Goal: Task Accomplishment & Management: Manage account settings

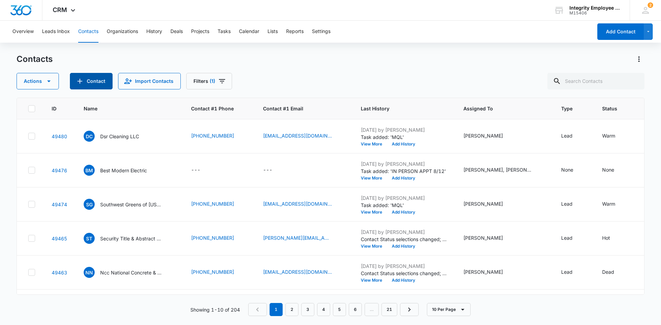
click at [83, 81] on icon "Add Contact" at bounding box center [80, 81] width 8 height 8
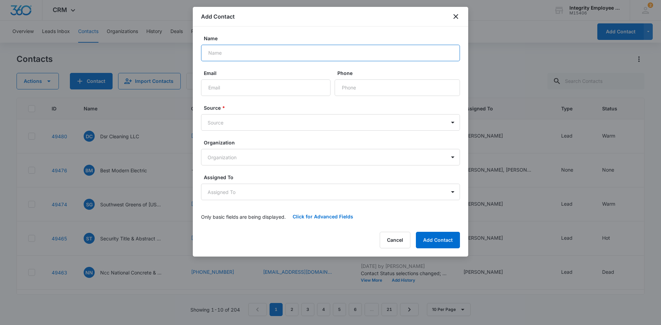
click at [223, 54] on input "Name" at bounding box center [330, 53] width 259 height 17
type input "[PERSON_NAME] Flooring Services LLC"
click at [233, 78] on div "Email" at bounding box center [265, 83] width 129 height 27
click at [236, 84] on input "Email" at bounding box center [265, 88] width 129 height 17
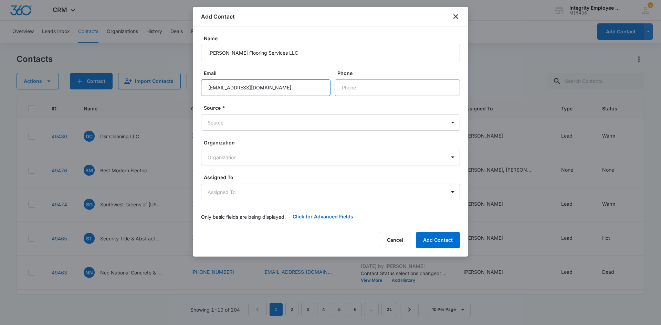
type input "[EMAIL_ADDRESS][DOMAIN_NAME]"
click at [361, 81] on input "Phone" at bounding box center [397, 88] width 125 height 17
type input "[PHONE_NUMBER]"
click at [271, 128] on body "CRM Apps Reputation Websites Forms CRM Email Social Shop Payments POS Content A…" at bounding box center [330, 162] width 661 height 325
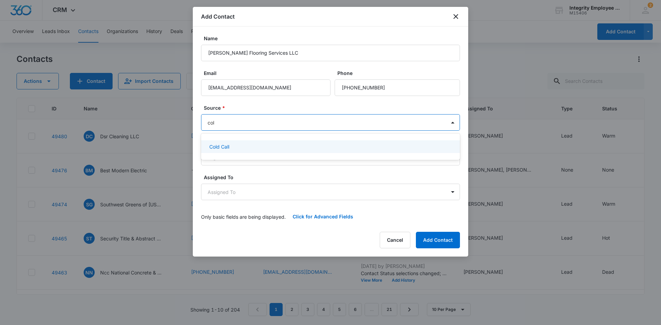
type input "cold"
click at [298, 142] on div "Cold Call" at bounding box center [330, 146] width 259 height 13
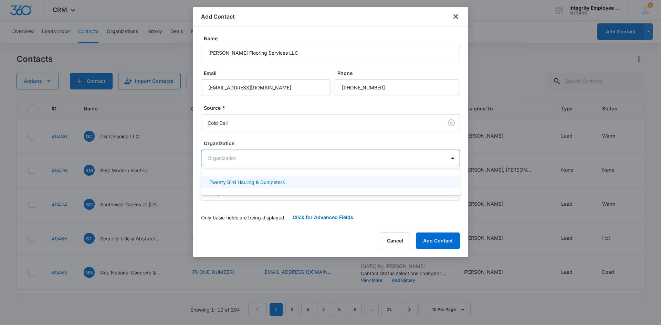
click at [293, 153] on body "CRM Apps Reputation Websites Forms CRM Email Social Shop Payments POS Content A…" at bounding box center [330, 162] width 661 height 325
click at [298, 138] on div at bounding box center [330, 162] width 661 height 325
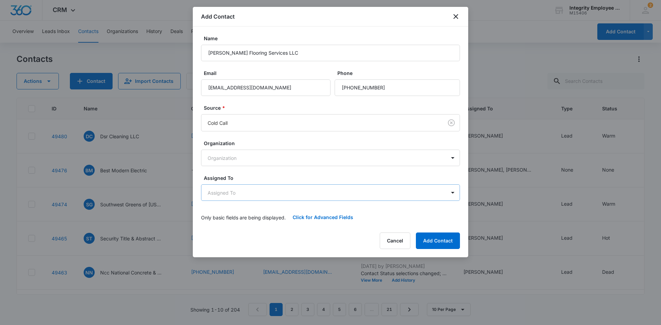
click at [276, 188] on body "CRM Apps Reputation Websites Forms CRM Email Social Shop Payments POS Content A…" at bounding box center [330, 162] width 661 height 325
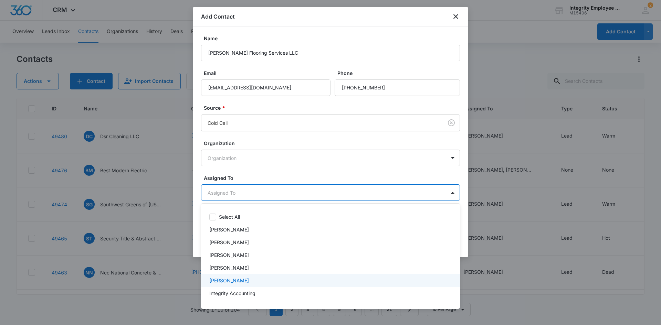
click at [240, 284] on p "[PERSON_NAME]" at bounding box center [229, 280] width 40 height 7
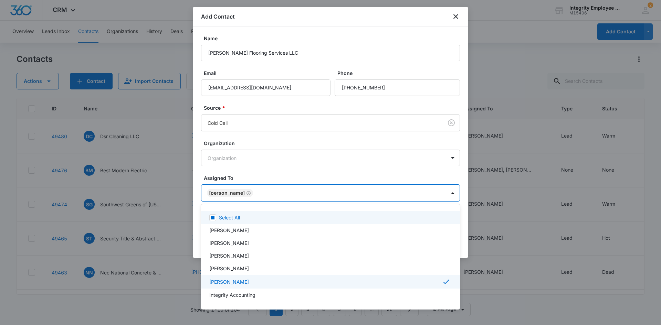
click at [274, 176] on div at bounding box center [330, 162] width 661 height 325
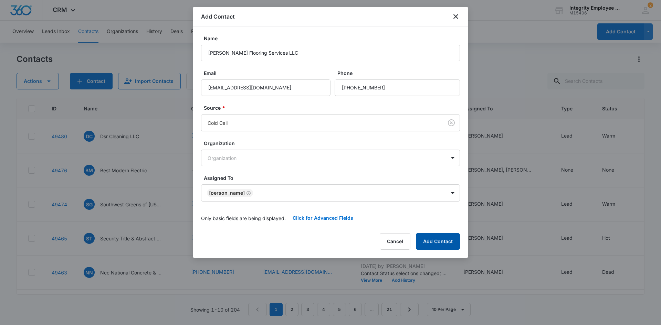
click at [434, 239] on button "Add Contact" at bounding box center [438, 241] width 44 height 17
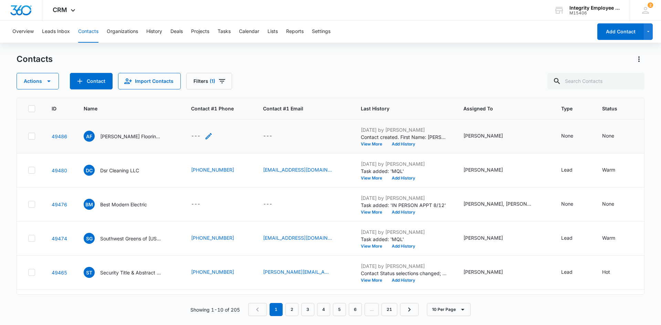
click at [199, 136] on div "---" at bounding box center [195, 136] width 9 height 8
click at [200, 94] on input "Contact #1 Phone" at bounding box center [205, 92] width 87 height 17
type input "[PHONE_NUMBER]"
click at [235, 114] on button "Save" at bounding box center [239, 113] width 20 height 13
click at [263, 136] on div "---" at bounding box center [267, 136] width 9 height 8
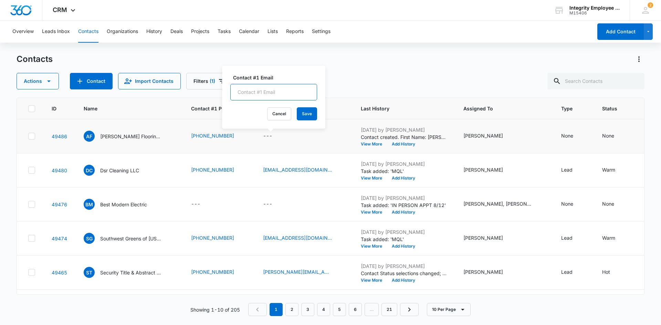
click at [265, 92] on input "Contact #1 Email" at bounding box center [273, 92] width 87 height 17
type input "[EMAIL_ADDRESS][DOMAIN_NAME]"
click at [299, 115] on button "Save" at bounding box center [307, 113] width 20 height 13
click at [561, 133] on div "None" at bounding box center [567, 135] width 12 height 7
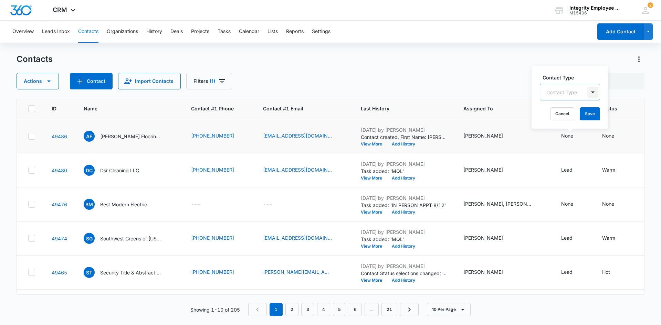
click at [588, 91] on div at bounding box center [592, 92] width 11 height 11
click at [564, 153] on div "Lead" at bounding box center [569, 154] width 42 height 7
click at [587, 93] on div at bounding box center [585, 91] width 11 height 11
click at [585, 116] on button "Save" at bounding box center [582, 113] width 20 height 13
click at [605, 137] on div "None" at bounding box center [608, 135] width 12 height 7
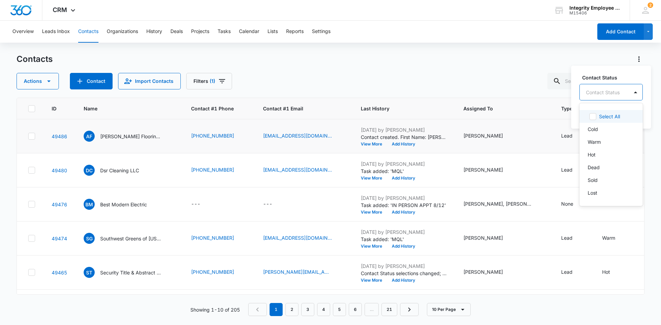
click at [623, 93] on div "Contact Status" at bounding box center [604, 92] width 49 height 15
click at [606, 147] on div "Warm" at bounding box center [610, 142] width 63 height 13
drag, startPoint x: 625, startPoint y: 95, endPoint x: 622, endPoint y: 114, distance: 19.9
click at [625, 97] on div at bounding box center [628, 91] width 11 height 11
click at [622, 116] on button "Save" at bounding box center [625, 113] width 20 height 13
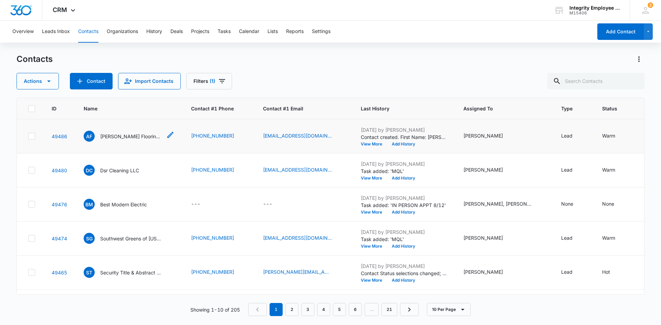
click at [146, 137] on p "[PERSON_NAME] Flooring Services LLC" at bounding box center [131, 136] width 62 height 7
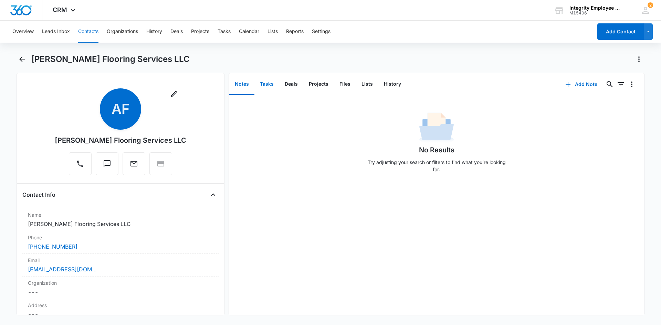
click at [267, 85] on button "Tasks" at bounding box center [266, 84] width 25 height 21
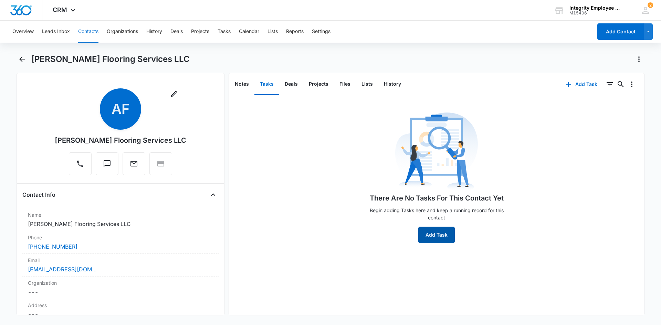
drag, startPoint x: 416, startPoint y: 234, endPoint x: 419, endPoint y: 235, distance: 3.9
click at [419, 235] on div "There Are No Tasks For This Contact Yet Begin adding Tasks here and keep a runn…" at bounding box center [436, 177] width 145 height 133
click at [421, 236] on button "Add Task" at bounding box center [436, 235] width 36 height 17
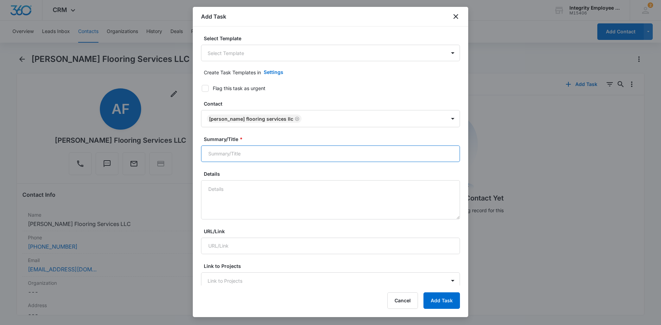
click at [217, 152] on input "Summary/Title *" at bounding box center [330, 154] width 259 height 17
type input "MQL"
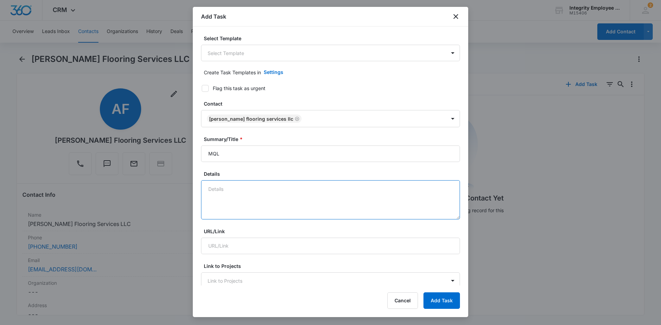
click at [233, 186] on textarea "Details" at bounding box center [330, 199] width 259 height 39
click at [216, 189] on textarea "8/11- Spoke with Flor on the phone, she is interested in getting a quote as she…" at bounding box center [330, 199] width 259 height 39
click at [237, 198] on textarea "8/7- Spoke with Flor on the phone, she is interested in getting a quote as she …" at bounding box center [330, 199] width 259 height 39
click at [281, 197] on textarea "8/7- Spoke with Flor on the phone, she is interested in getting a quote as she …" at bounding box center [330, 199] width 259 height 39
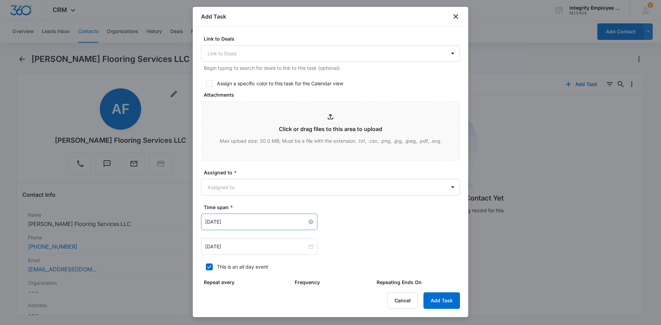
scroll to position [275, 0]
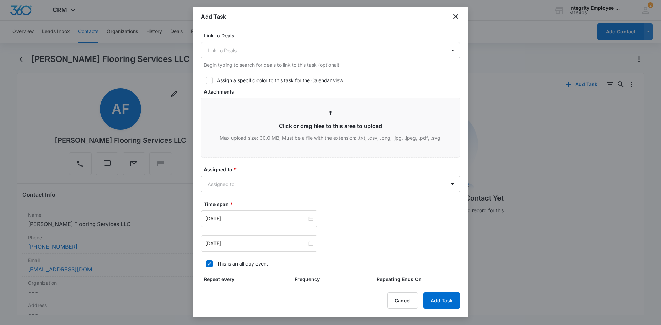
type textarea "8/7- Spoke with Flor on the phone, she is interested in getting a quote as she …"
click at [275, 174] on div "Assigned to * Assigned to" at bounding box center [330, 179] width 259 height 27
click at [273, 181] on body "CRM Apps Reputation Websites Forms CRM Email Social Shop Payments POS Content A…" at bounding box center [330, 162] width 661 height 325
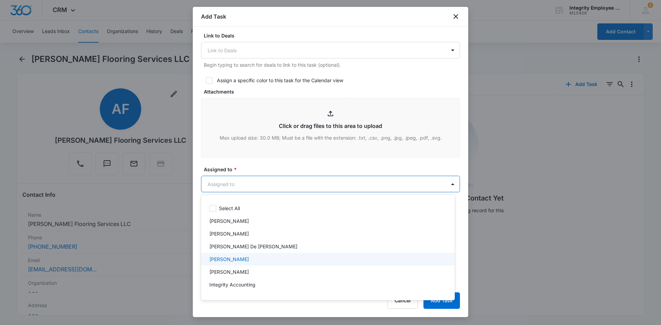
scroll to position [99, 0]
click at [233, 266] on div "[PERSON_NAME]" at bounding box center [328, 261] width 254 height 13
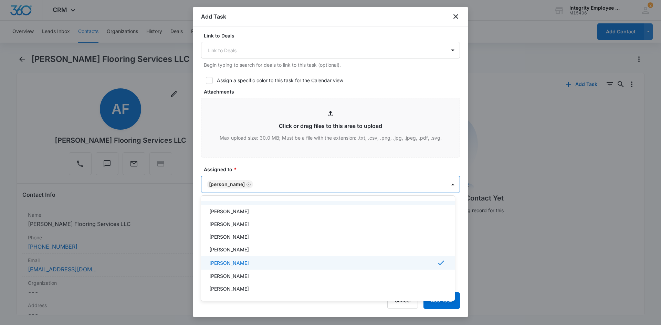
click at [262, 168] on div at bounding box center [330, 162] width 661 height 325
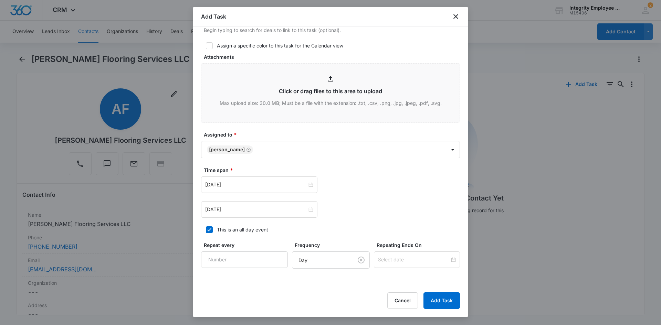
scroll to position [360, 0]
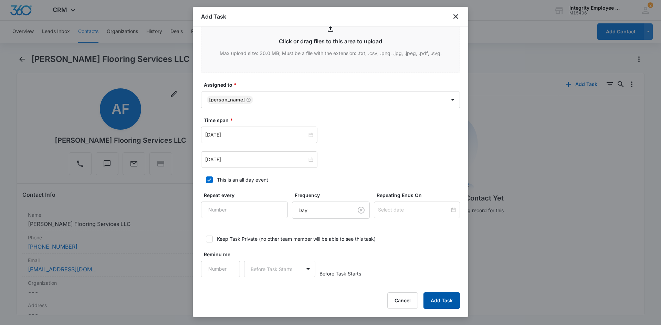
click at [433, 302] on button "Add Task" at bounding box center [441, 301] width 36 height 17
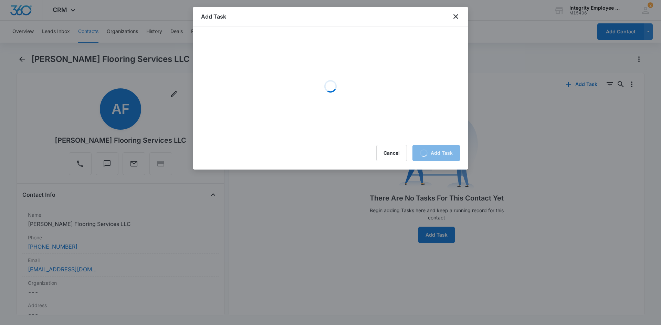
scroll to position [0, 0]
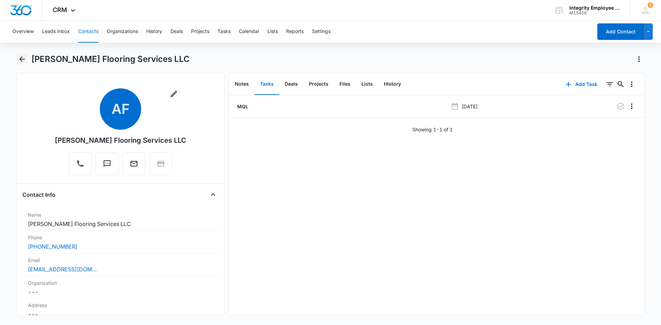
click at [19, 58] on icon "Back" at bounding box center [22, 59] width 8 height 8
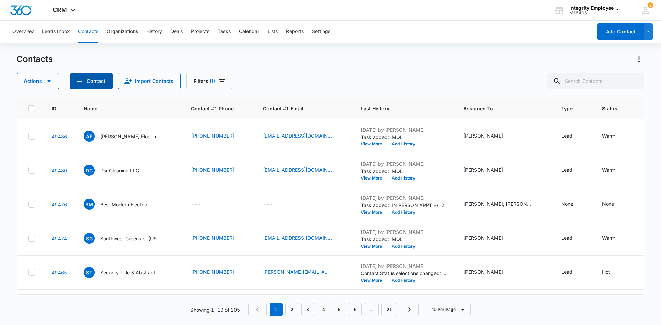
click at [82, 86] on button "Contact" at bounding box center [91, 81] width 43 height 17
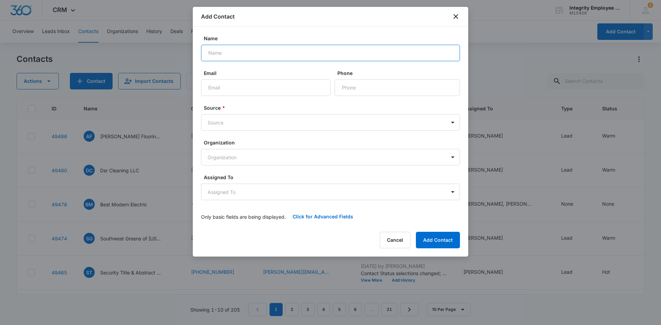
click at [213, 49] on input "Name" at bounding box center [330, 53] width 259 height 17
type input "ESR Florida Construction INC"
click at [346, 89] on input "Phone" at bounding box center [397, 88] width 125 height 17
type input "[PHONE_NUMBER]"
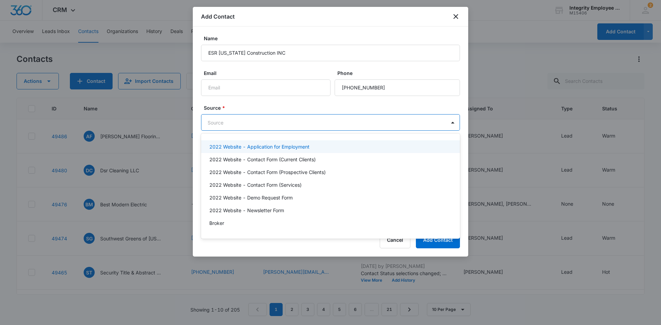
click at [300, 125] on body "CRM Apps Reputation Websites Forms CRM Email Social Shop Payments POS Content A…" at bounding box center [330, 162] width 661 height 325
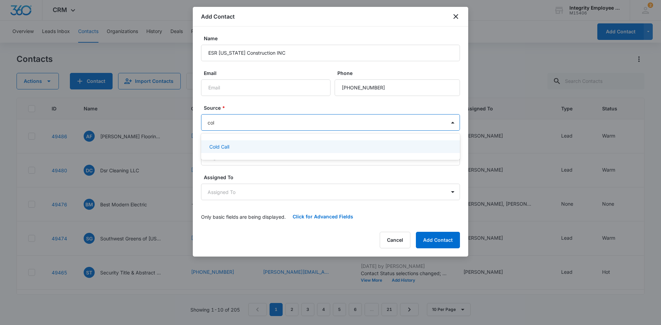
type input "cold"
click at [293, 144] on div "Cold Call" at bounding box center [329, 146] width 241 height 7
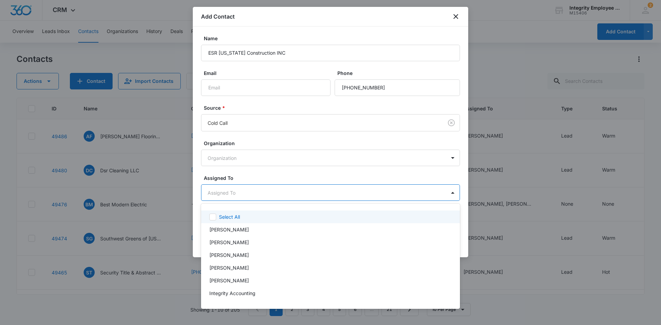
click at [272, 190] on body "CRM Apps Reputation Websites Forms CRM Email Social Shop Payments POS Content A…" at bounding box center [330, 162] width 661 height 325
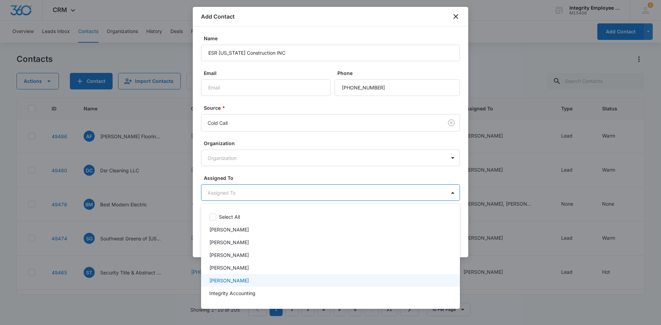
click at [241, 278] on p "[PERSON_NAME]" at bounding box center [229, 280] width 40 height 7
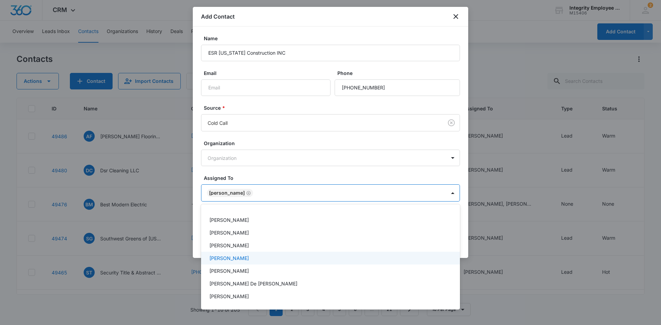
scroll to position [66, 0]
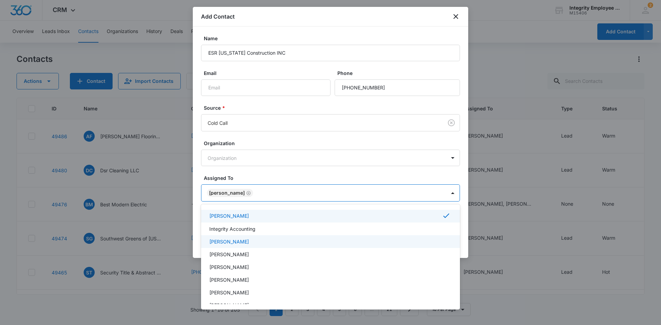
click at [238, 239] on div "[PERSON_NAME]" at bounding box center [329, 241] width 241 height 7
click at [286, 181] on div at bounding box center [330, 162] width 661 height 325
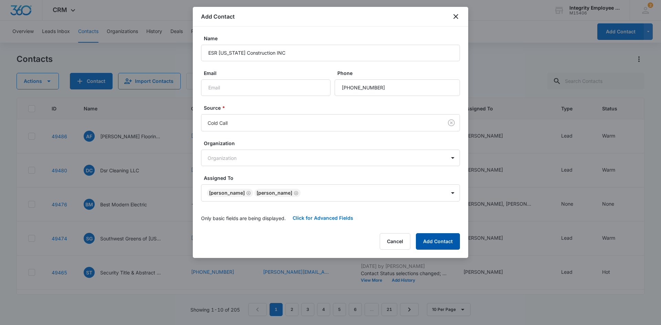
click at [435, 245] on button "Add Contact" at bounding box center [438, 241] width 44 height 17
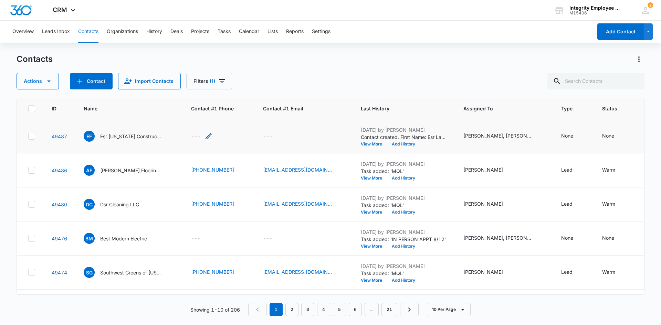
click at [197, 135] on div "---" at bounding box center [195, 136] width 9 height 8
click at [203, 94] on input "Contact #1 Phone" at bounding box center [205, 92] width 87 height 17
type input "[PHONE_NUMBER]"
click at [229, 112] on button "Save" at bounding box center [239, 113] width 20 height 13
click at [563, 135] on div "None" at bounding box center [567, 135] width 12 height 7
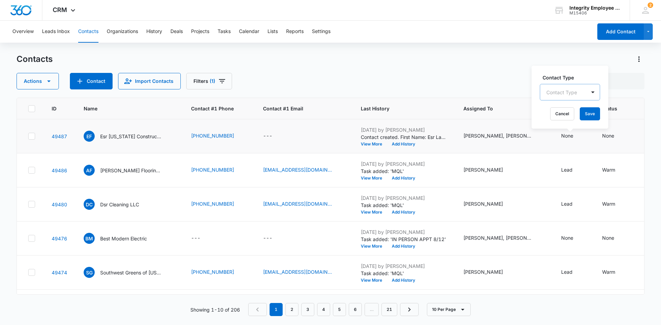
click at [568, 90] on div at bounding box center [561, 92] width 31 height 9
click at [562, 152] on div "Lead" at bounding box center [569, 154] width 42 height 7
drag, startPoint x: 587, startPoint y: 90, endPoint x: 581, endPoint y: 111, distance: 21.6
click at [586, 90] on div at bounding box center [585, 91] width 11 height 11
click at [579, 116] on button "Save" at bounding box center [582, 113] width 20 height 13
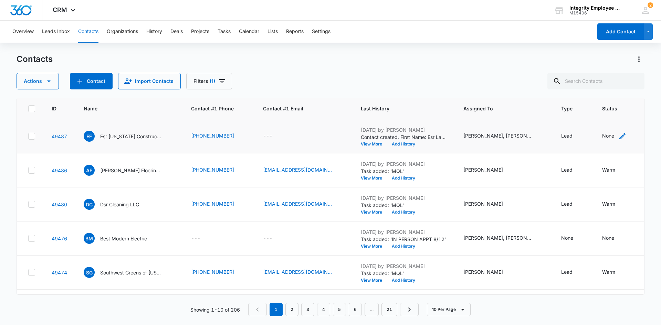
click at [605, 138] on div "None" at bounding box center [608, 135] width 12 height 7
click at [629, 91] on div at bounding box center [636, 92] width 14 height 16
click at [603, 139] on div "Warm" at bounding box center [610, 141] width 45 height 7
click at [628, 88] on div at bounding box center [628, 91] width 11 height 11
click at [624, 114] on button "Save" at bounding box center [625, 113] width 20 height 13
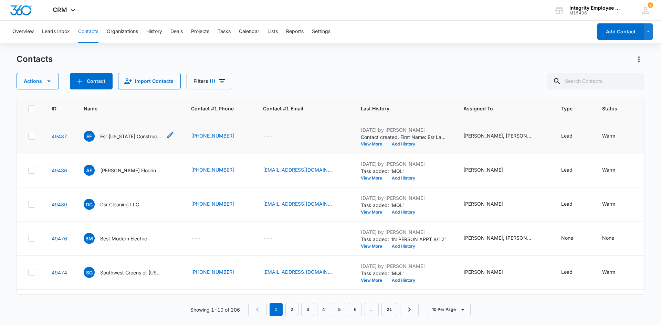
click at [144, 138] on p "Esr [US_STATE] Construction INC" at bounding box center [131, 136] width 62 height 7
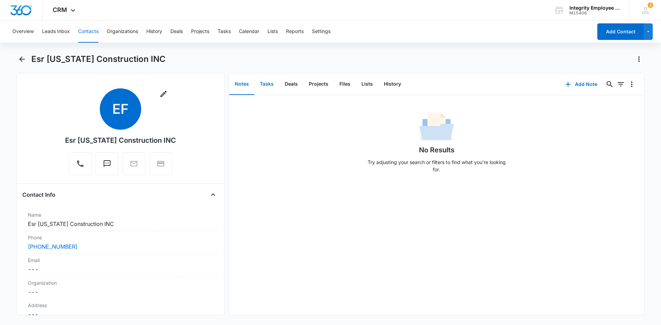
click at [264, 85] on button "Tasks" at bounding box center [266, 84] width 25 height 21
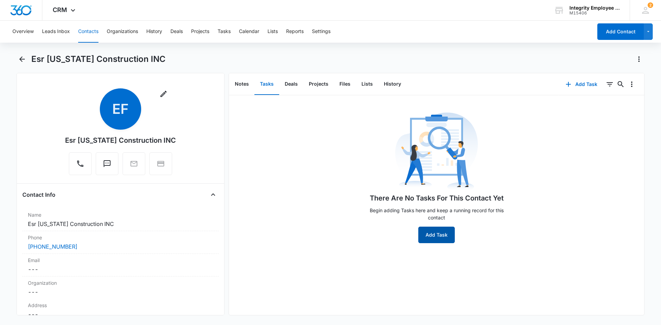
click at [418, 236] on button "Add Task" at bounding box center [436, 235] width 36 height 17
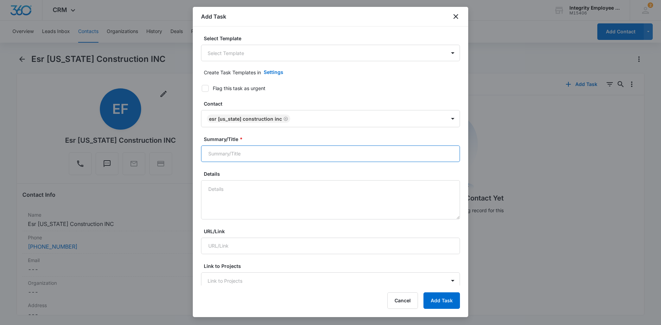
click at [230, 152] on input "Summary/Title *" at bounding box center [330, 154] width 259 height 17
type input "MQL"
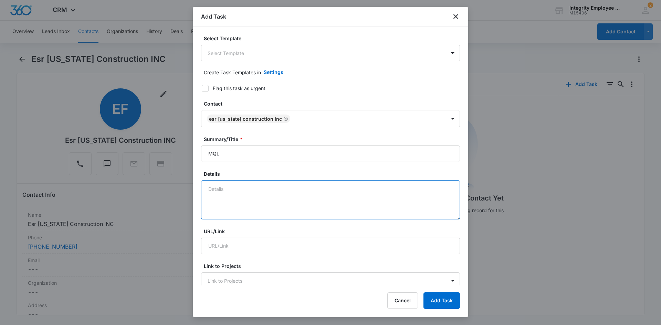
click at [238, 188] on textarea "Details" at bounding box center [330, 199] width 259 height 39
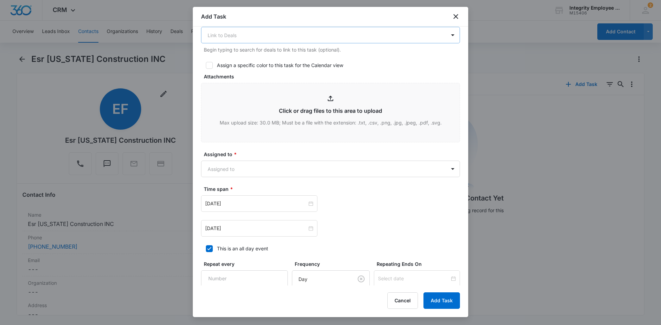
scroll to position [310, 0]
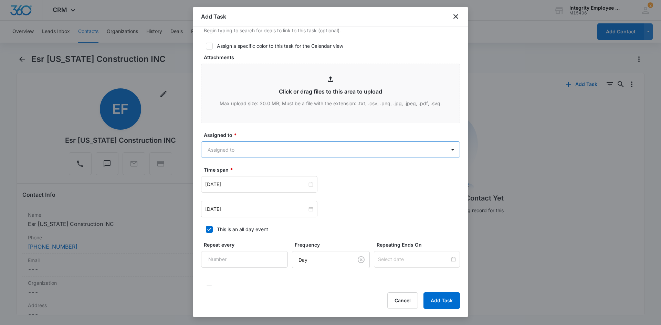
type textarea "8/8- [PERSON_NAME] called Ed originally, [PERSON_NAME] called back and I spoke …"
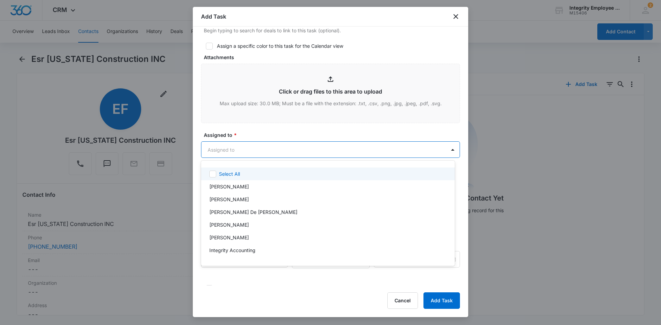
click at [280, 143] on body "CRM Apps Reputation Websites Forms CRM Email Social Shop Payments POS Content A…" at bounding box center [330, 162] width 661 height 325
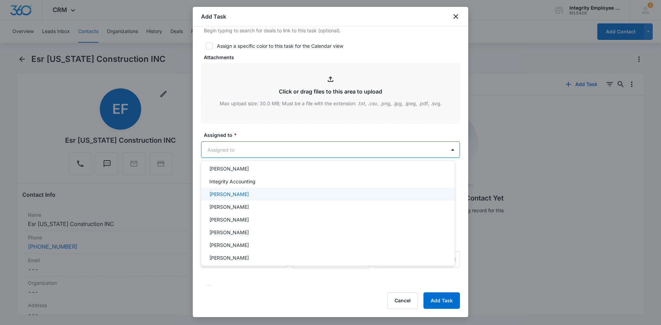
scroll to position [99, 0]
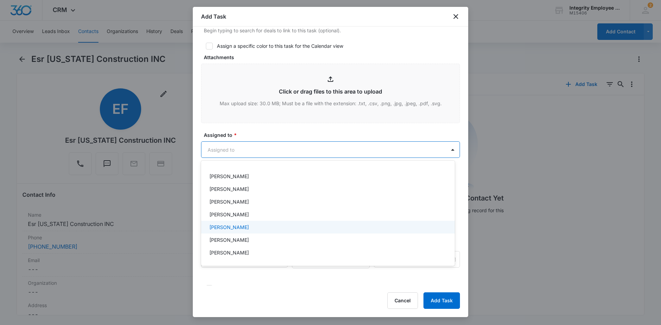
click at [238, 231] on div "[PERSON_NAME]" at bounding box center [328, 227] width 254 height 13
click at [266, 130] on div at bounding box center [330, 162] width 661 height 325
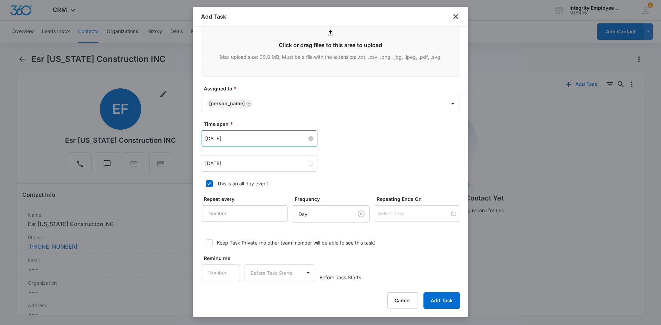
scroll to position [360, 0]
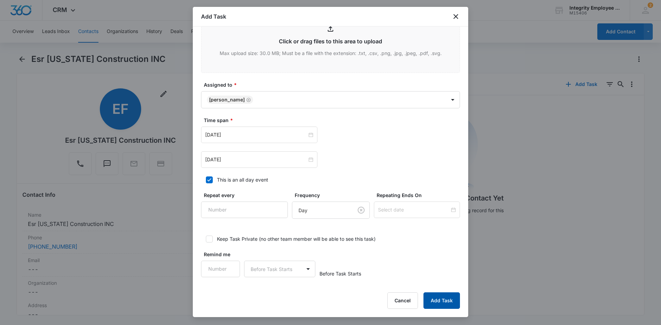
click at [431, 305] on button "Add Task" at bounding box center [441, 301] width 36 height 17
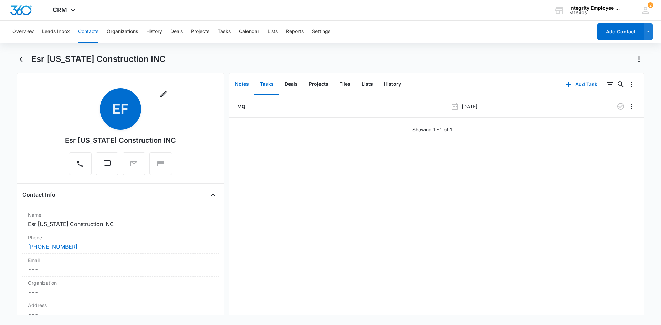
click at [236, 85] on button "Notes" at bounding box center [241, 84] width 25 height 21
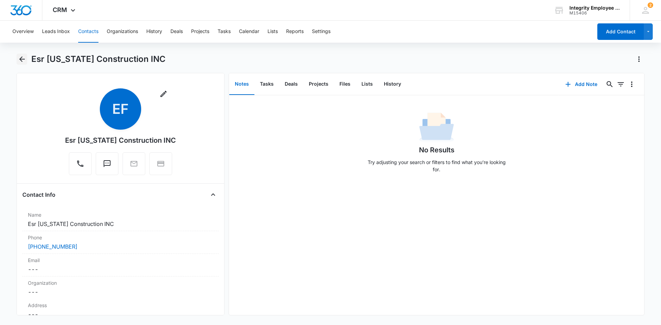
click at [21, 59] on icon "Back" at bounding box center [22, 59] width 8 height 8
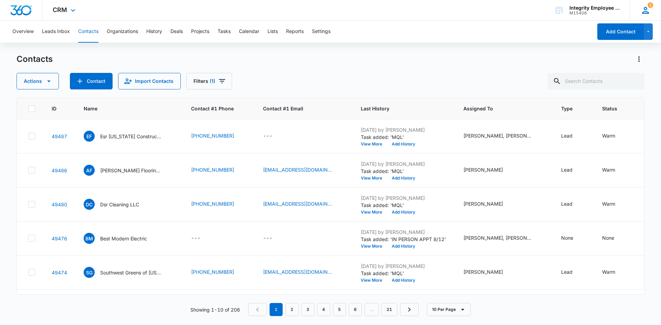
click at [649, 9] on icon at bounding box center [645, 10] width 10 height 10
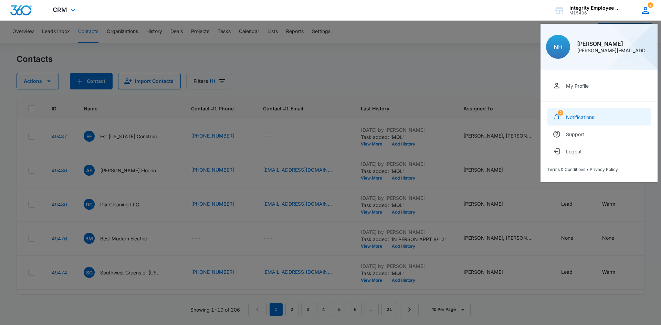
click at [596, 118] on link "2 Notifications" at bounding box center [598, 116] width 103 height 17
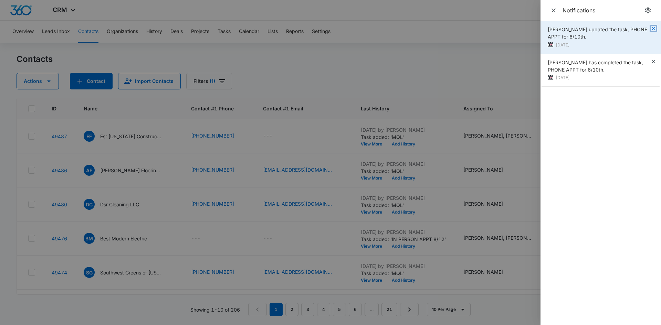
click at [651, 28] on icon "button" at bounding box center [654, 29] width 6 height 6
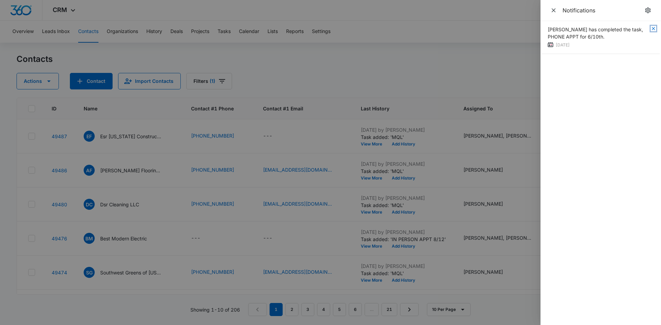
click at [654, 29] on icon "button" at bounding box center [653, 28] width 3 height 3
click at [551, 9] on icon "Close" at bounding box center [553, 10] width 7 height 7
